Goal: Check status: Check status

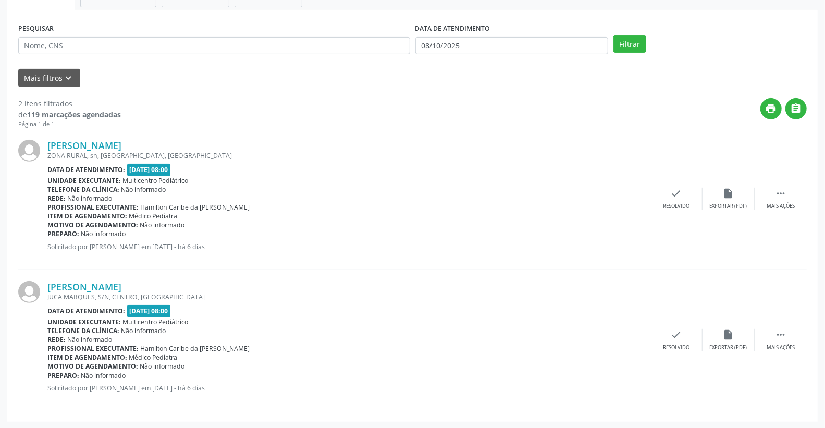
scroll to position [181, 0]
click at [502, 38] on input "08/10/2025" at bounding box center [511, 46] width 193 height 18
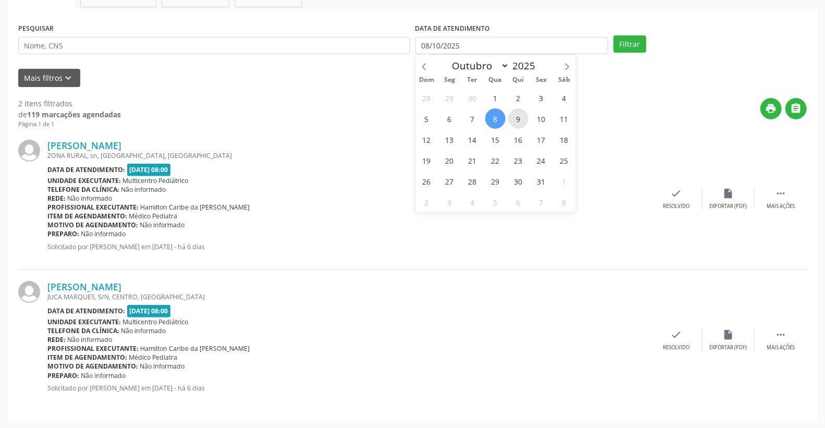
click at [516, 121] on span "9" at bounding box center [518, 118] width 20 height 20
type input "09/10/2025"
click at [516, 121] on span "9" at bounding box center [518, 118] width 20 height 20
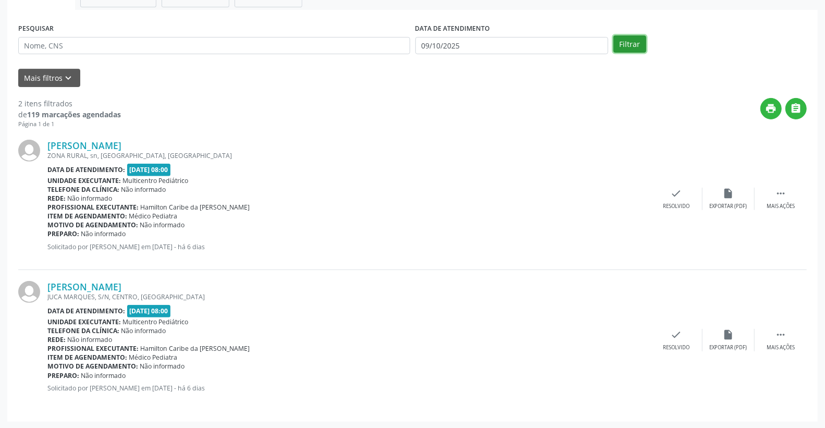
click at [624, 45] on button "Filtrar" at bounding box center [629, 44] width 33 height 18
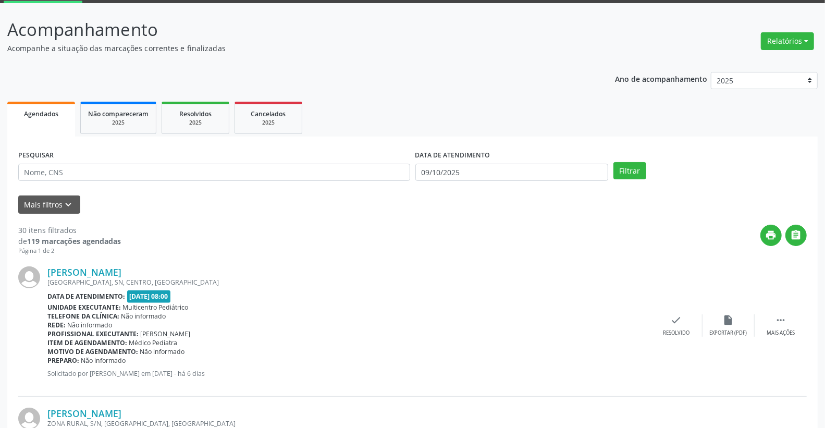
scroll to position [33, 0]
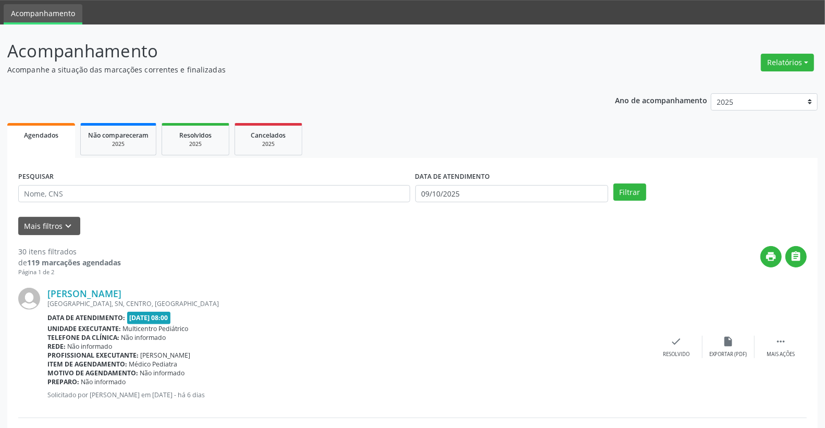
click at [482, 181] on label "DATA DE ATENDIMENTO" at bounding box center [452, 177] width 75 height 16
click at [483, 188] on input "09/10/2025" at bounding box center [511, 194] width 193 height 18
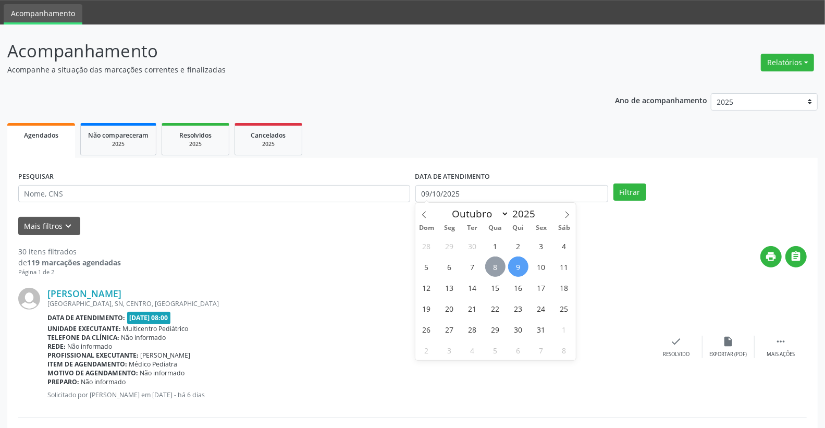
click at [497, 262] on span "8" at bounding box center [495, 266] width 20 height 20
type input "08/10/2025"
click at [497, 262] on span "8" at bounding box center [495, 266] width 20 height 20
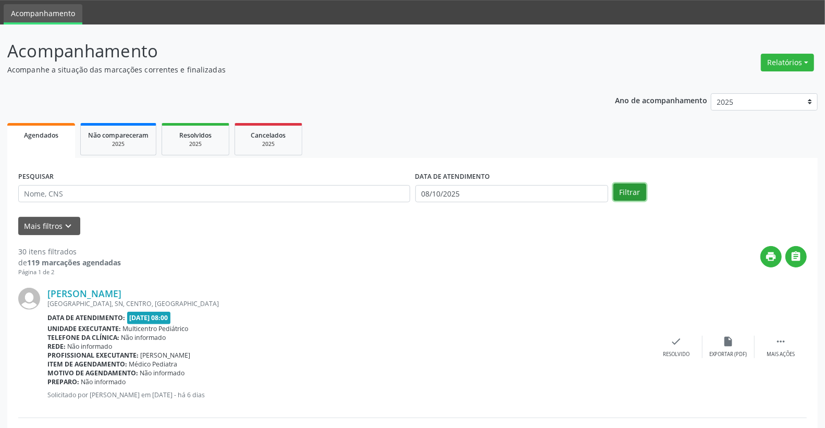
click at [626, 184] on button "Filtrar" at bounding box center [629, 192] width 33 height 18
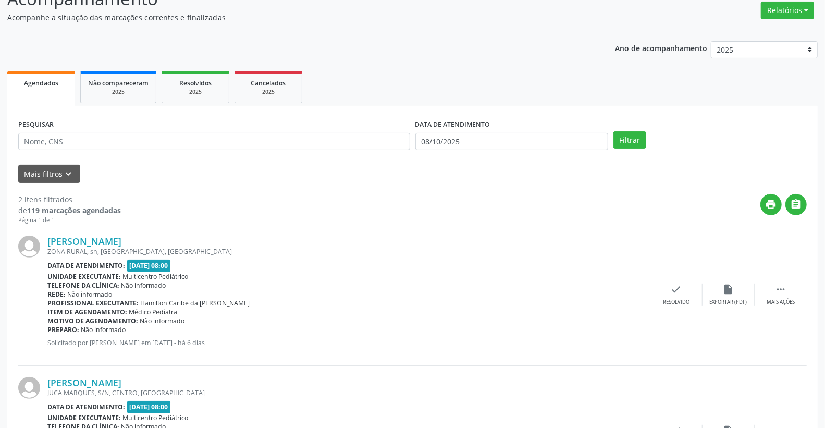
scroll to position [173, 0]
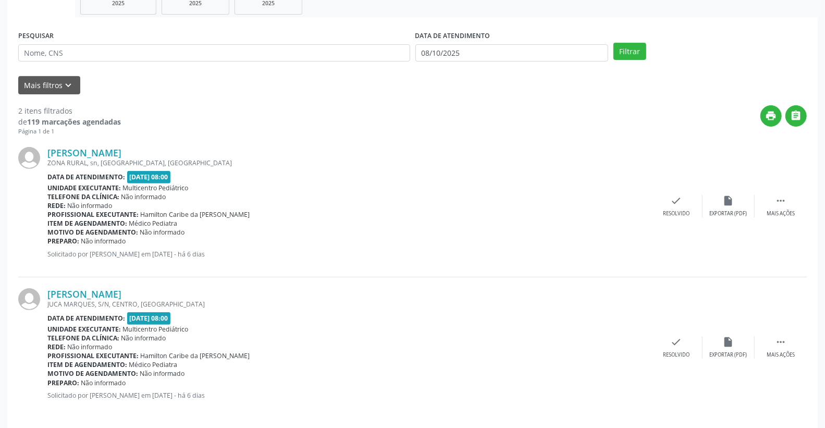
click at [483, 41] on label "DATA DE ATENDIMENTO" at bounding box center [452, 36] width 75 height 16
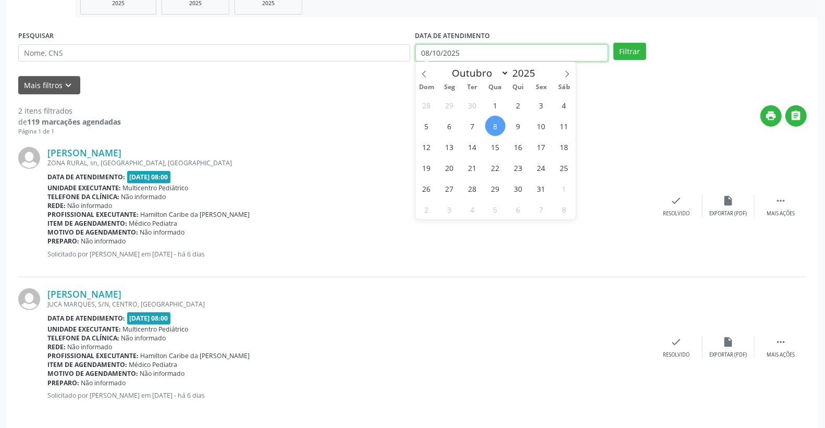
click at [481, 49] on input "08/10/2025" at bounding box center [511, 53] width 193 height 18
click at [519, 122] on span "9" at bounding box center [518, 126] width 20 height 20
type input "09/10/2025"
click at [519, 122] on span "9" at bounding box center [518, 126] width 20 height 20
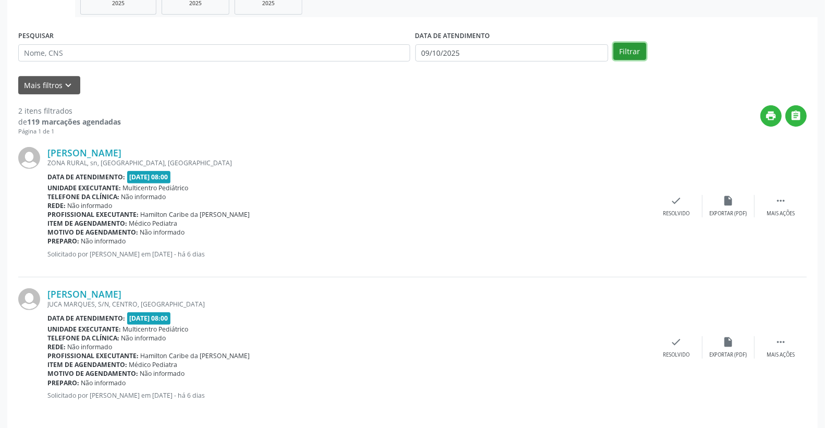
click at [618, 53] on button "Filtrar" at bounding box center [629, 52] width 33 height 18
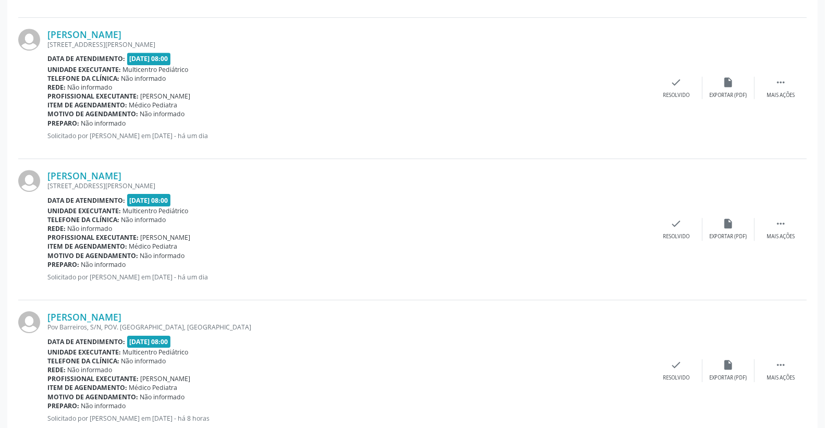
scroll to position [2047, 0]
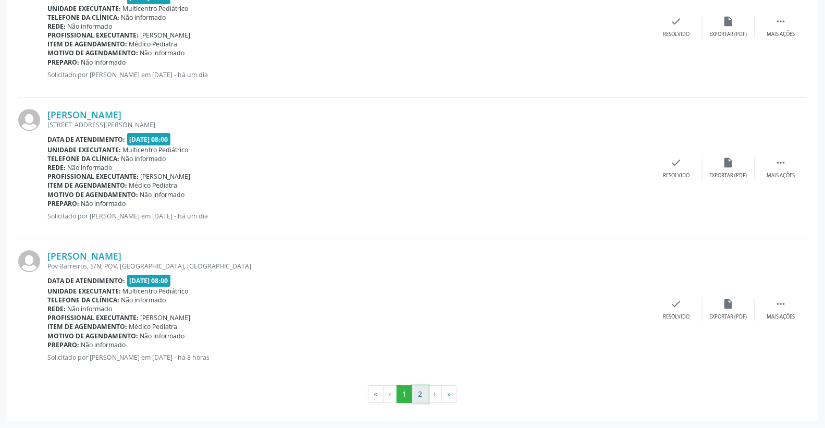
click at [414, 392] on button "2" at bounding box center [420, 394] width 16 height 18
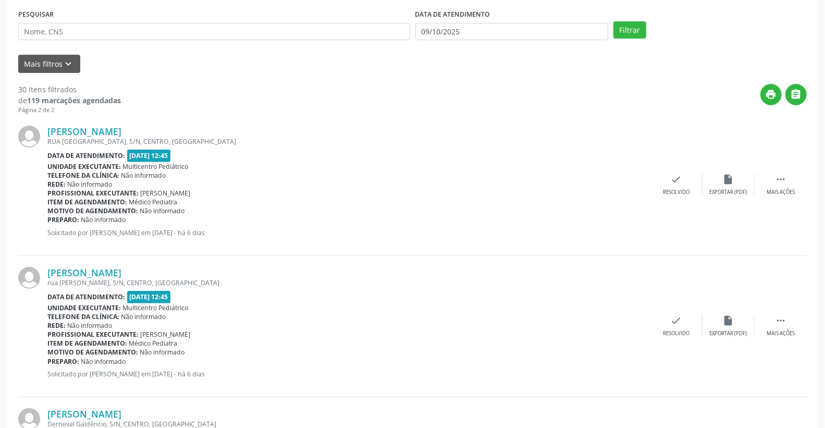
scroll to position [0, 0]
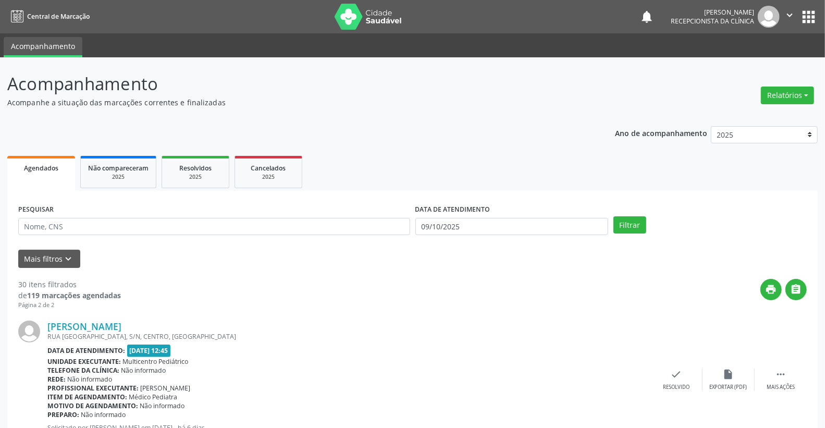
drag, startPoint x: 483, startPoint y: 246, endPoint x: 470, endPoint y: 219, distance: 29.6
click at [480, 242] on form "PESQUISAR DATA DE ATENDIMENTO [DATE] Filtrar UNIDADE DE REFERÊNCIA Selecione um…" at bounding box center [412, 235] width 788 height 66
click at [470, 219] on input "09/10/2025" at bounding box center [511, 227] width 193 height 18
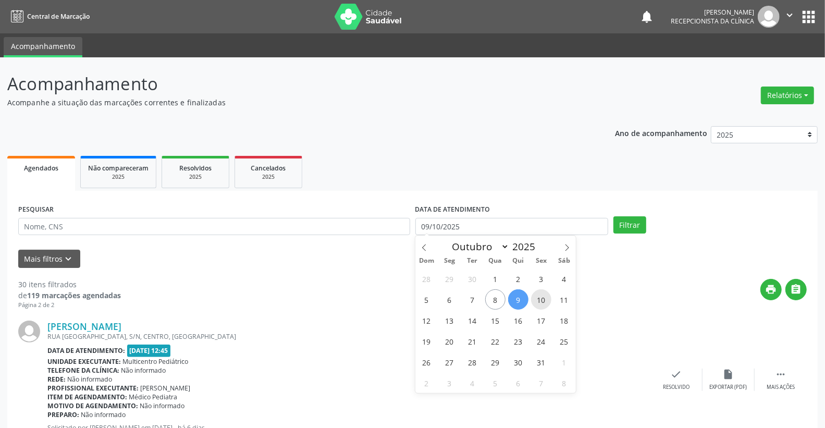
click at [542, 304] on span "10" at bounding box center [541, 299] width 20 height 20
type input "[DATE]"
click at [542, 304] on span "10" at bounding box center [541, 299] width 20 height 20
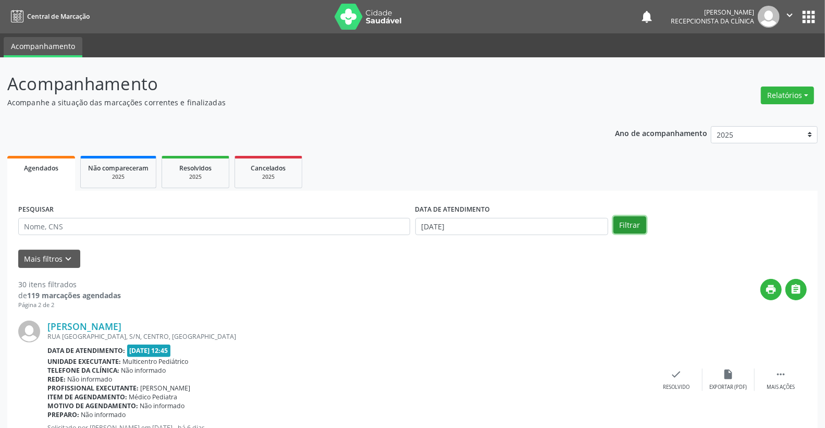
click at [627, 220] on button "Filtrar" at bounding box center [629, 225] width 33 height 18
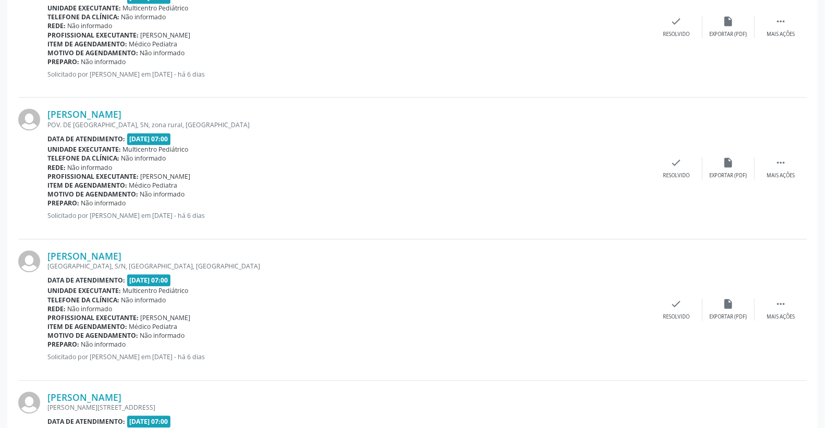
scroll to position [1621, 0]
